Goal: Find specific page/section: Find specific page/section

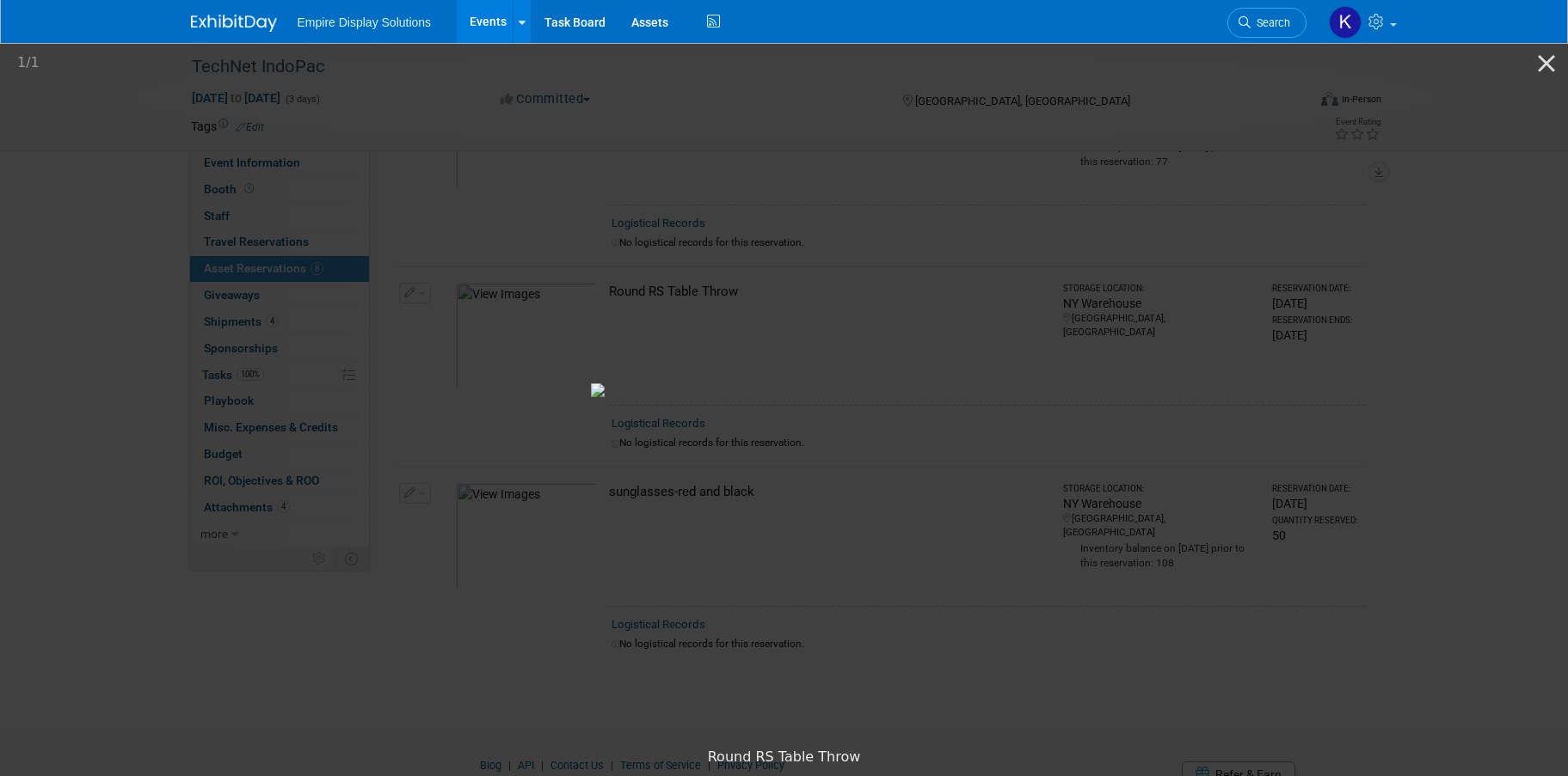
click at [1042, 112] on picture at bounding box center [784, 390] width 1568 height 699
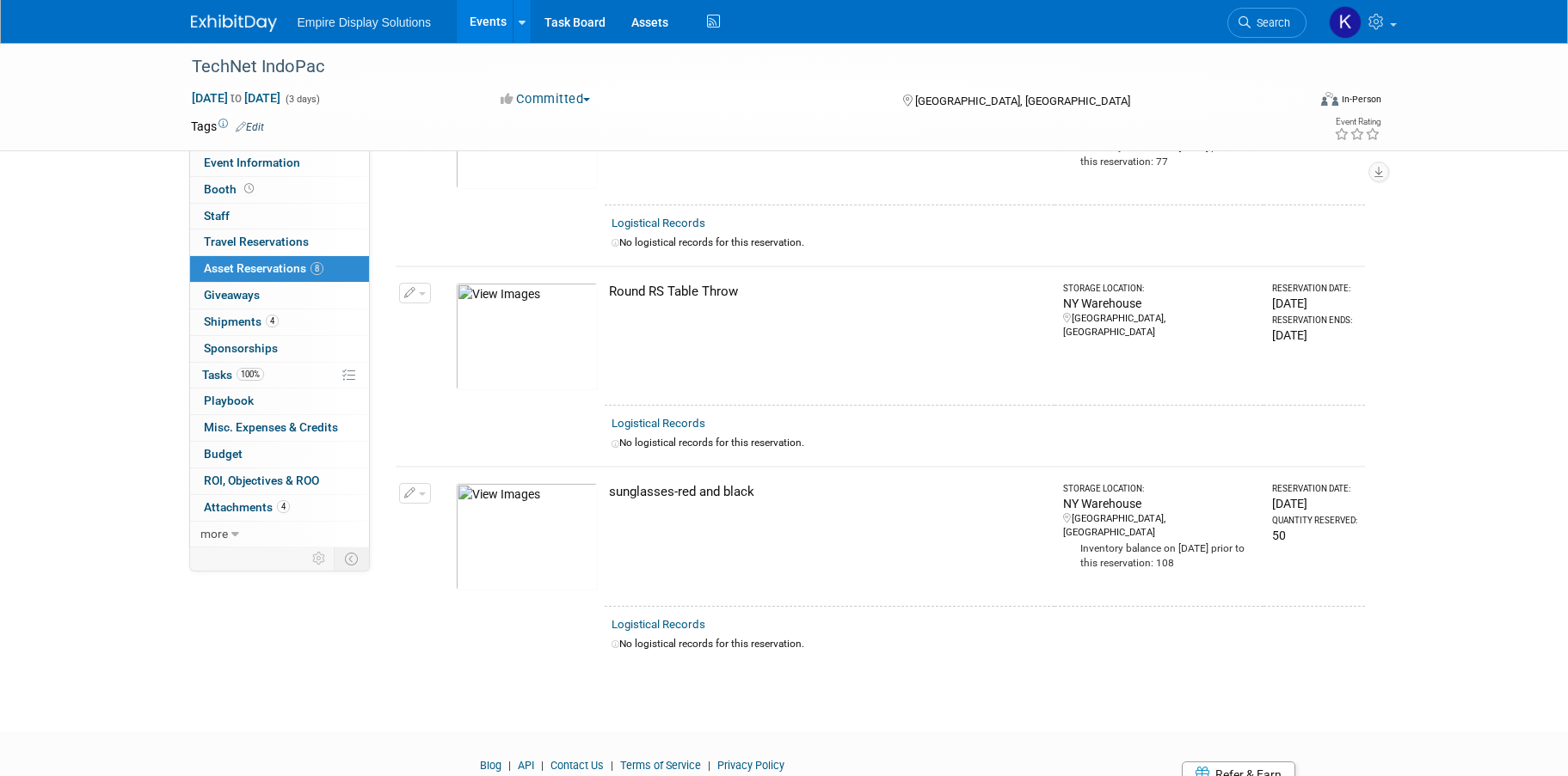
click at [252, 30] on img at bounding box center [234, 23] width 86 height 17
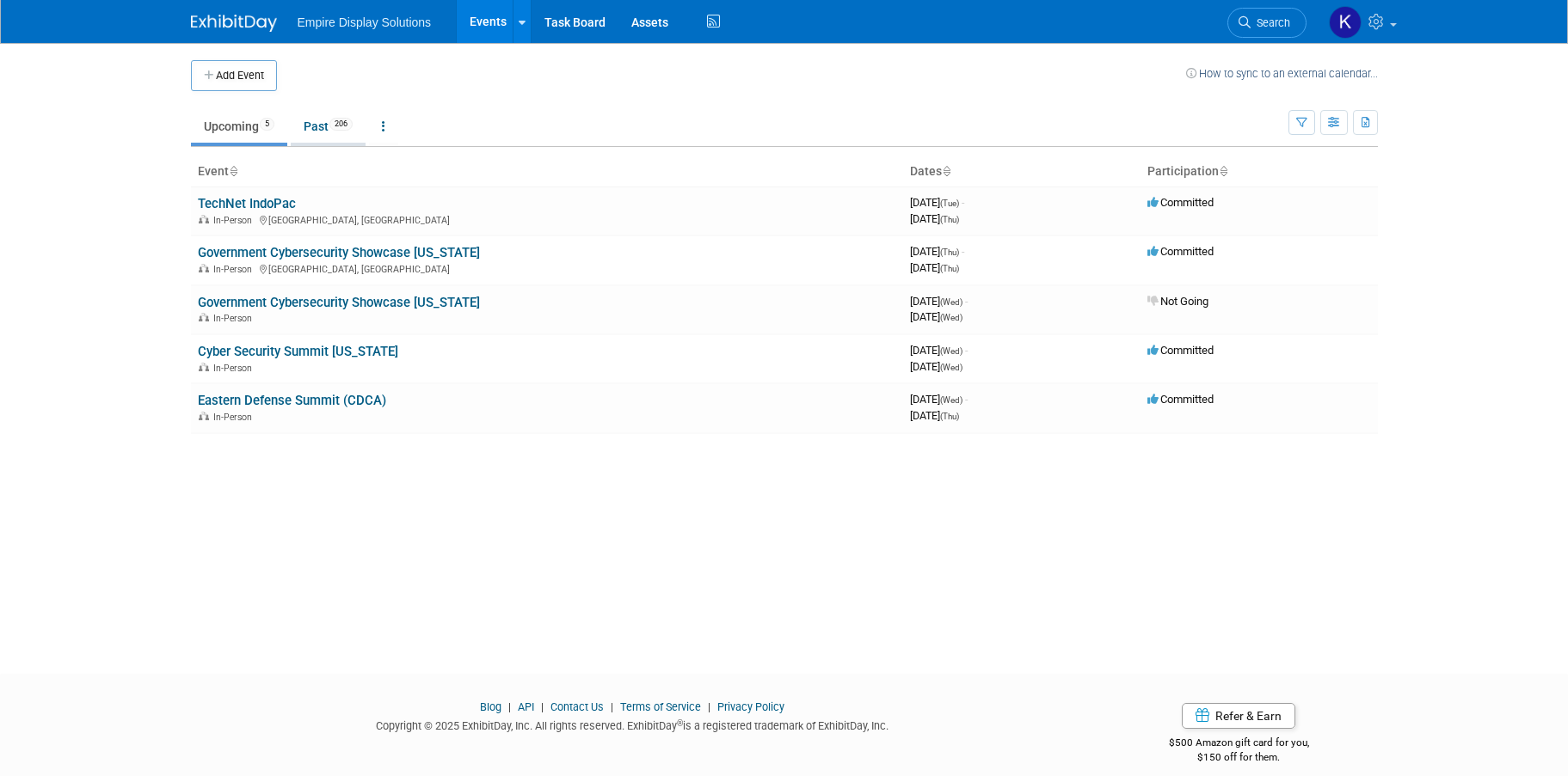
click at [325, 130] on link "Past 206" at bounding box center [328, 127] width 75 height 33
